Goal: Task Accomplishment & Management: Manage account settings

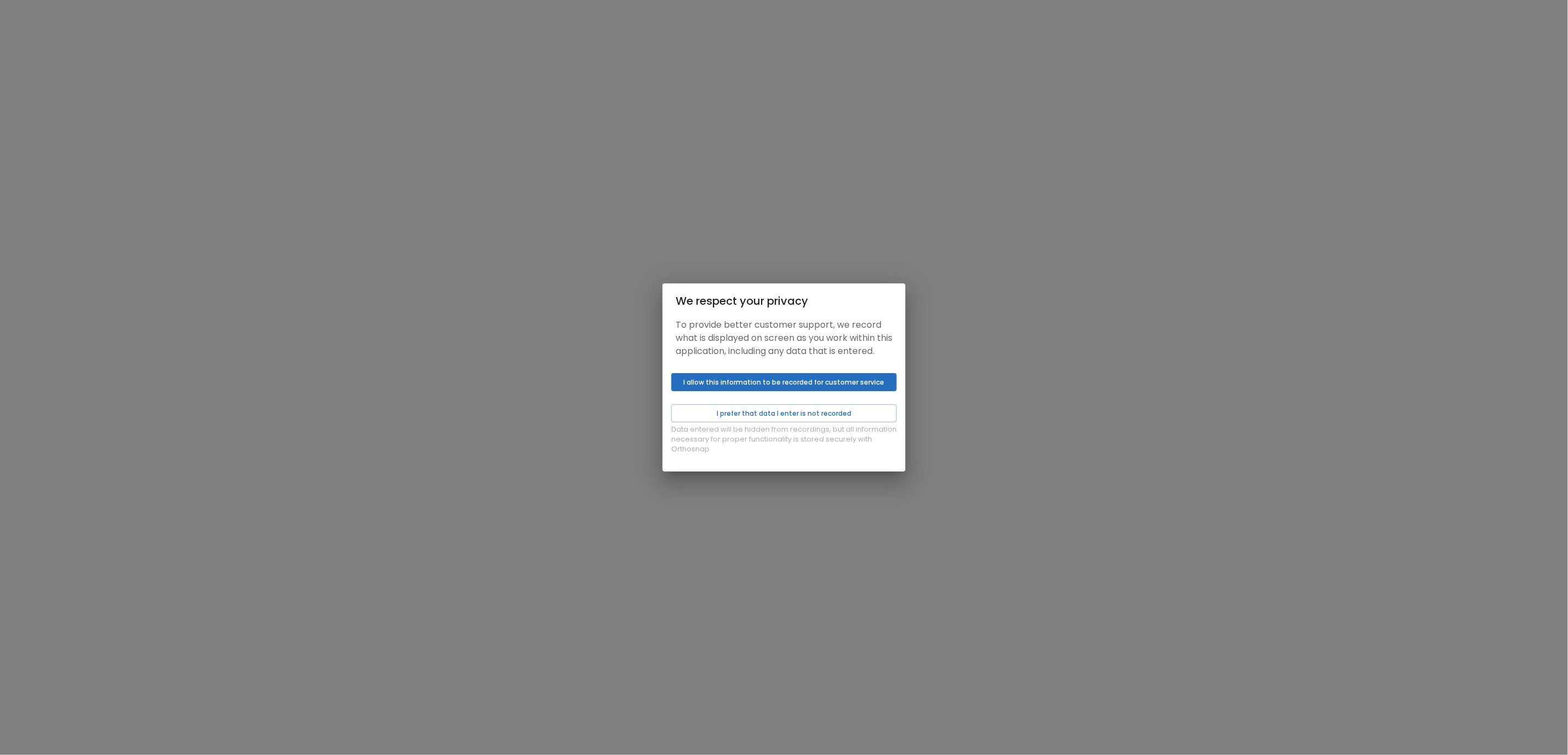
click at [764, 390] on button "I allow this information to be recorded for customer service" at bounding box center [784, 382] width 225 height 18
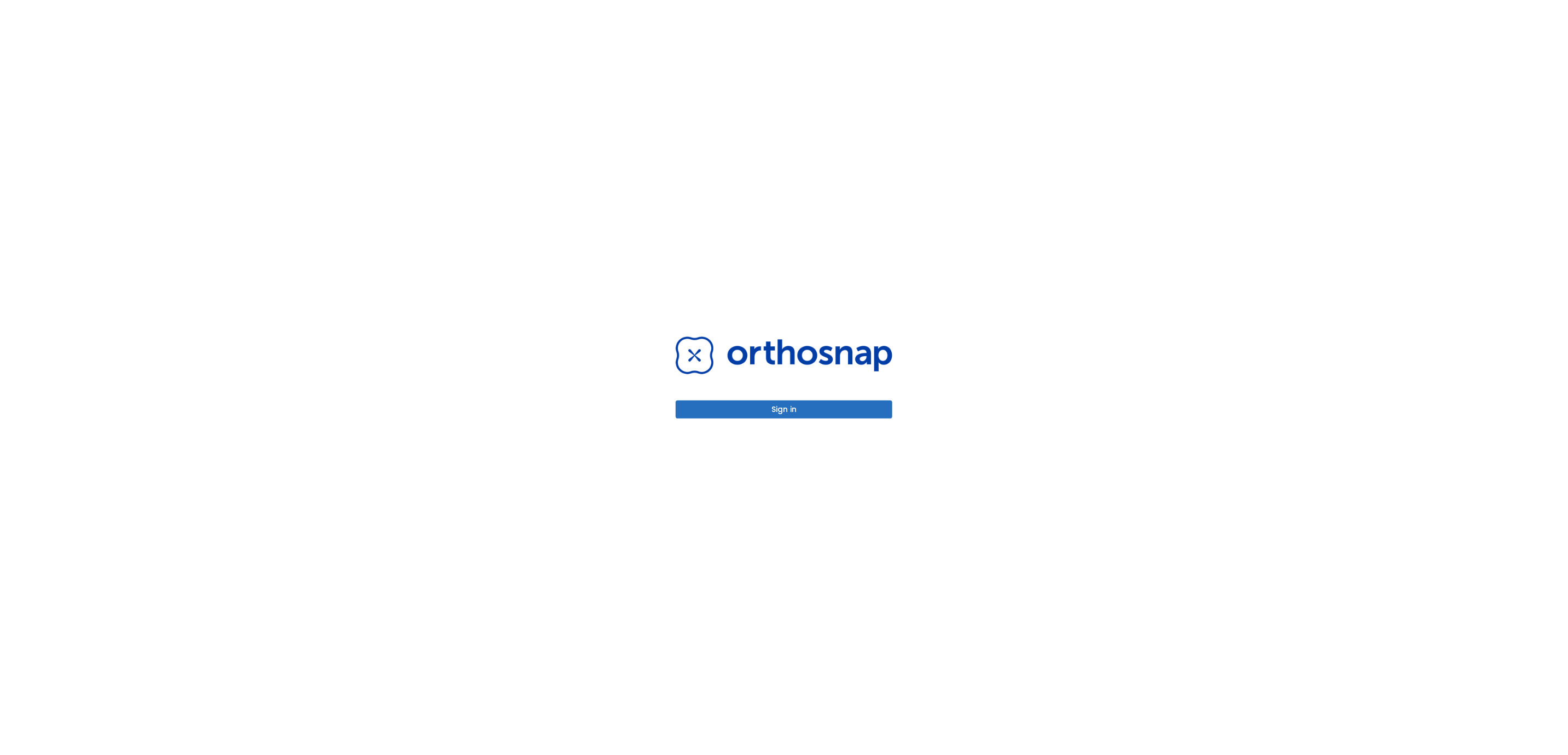
click at [776, 412] on button "Sign in" at bounding box center [784, 410] width 217 height 18
click at [779, 409] on button "Sign in" at bounding box center [784, 410] width 217 height 18
